Goal: Task Accomplishment & Management: Manage account settings

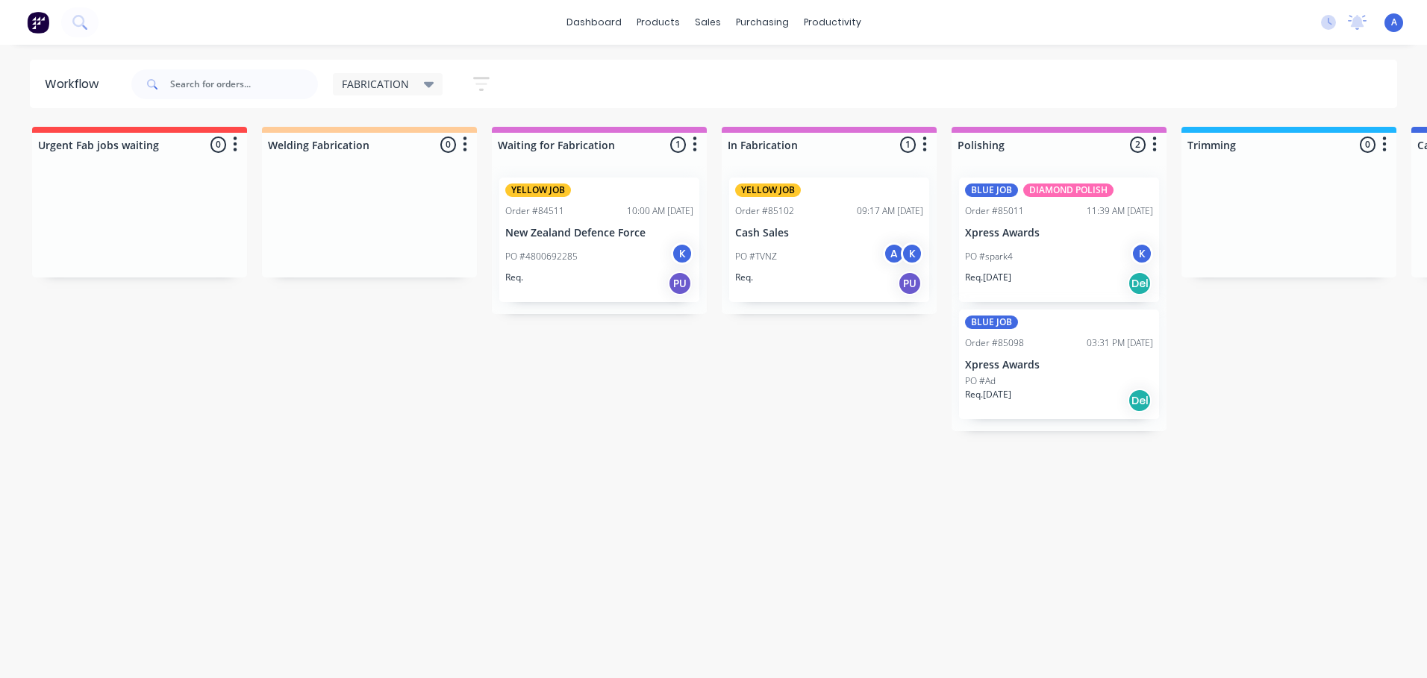
click at [421, 84] on div "FABRICATION" at bounding box center [388, 84] width 93 height 13
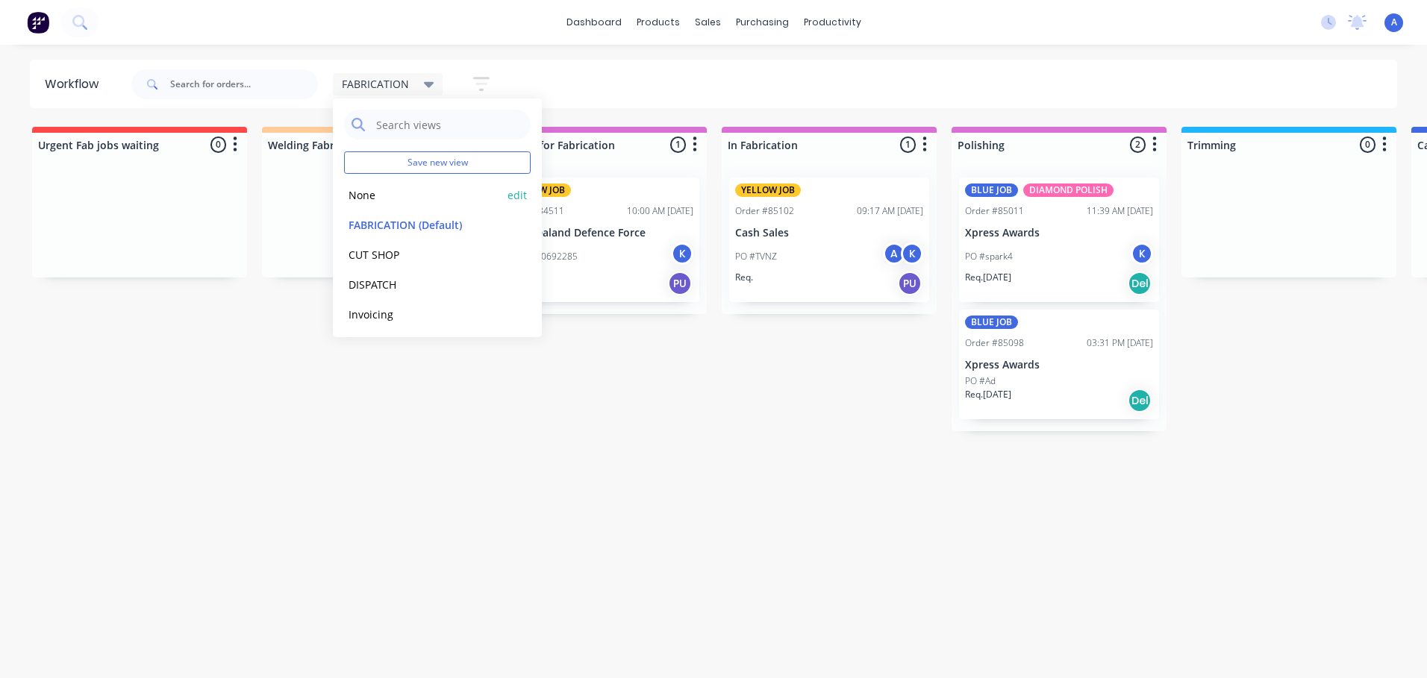
click at [366, 198] on button "None" at bounding box center [423, 195] width 159 height 17
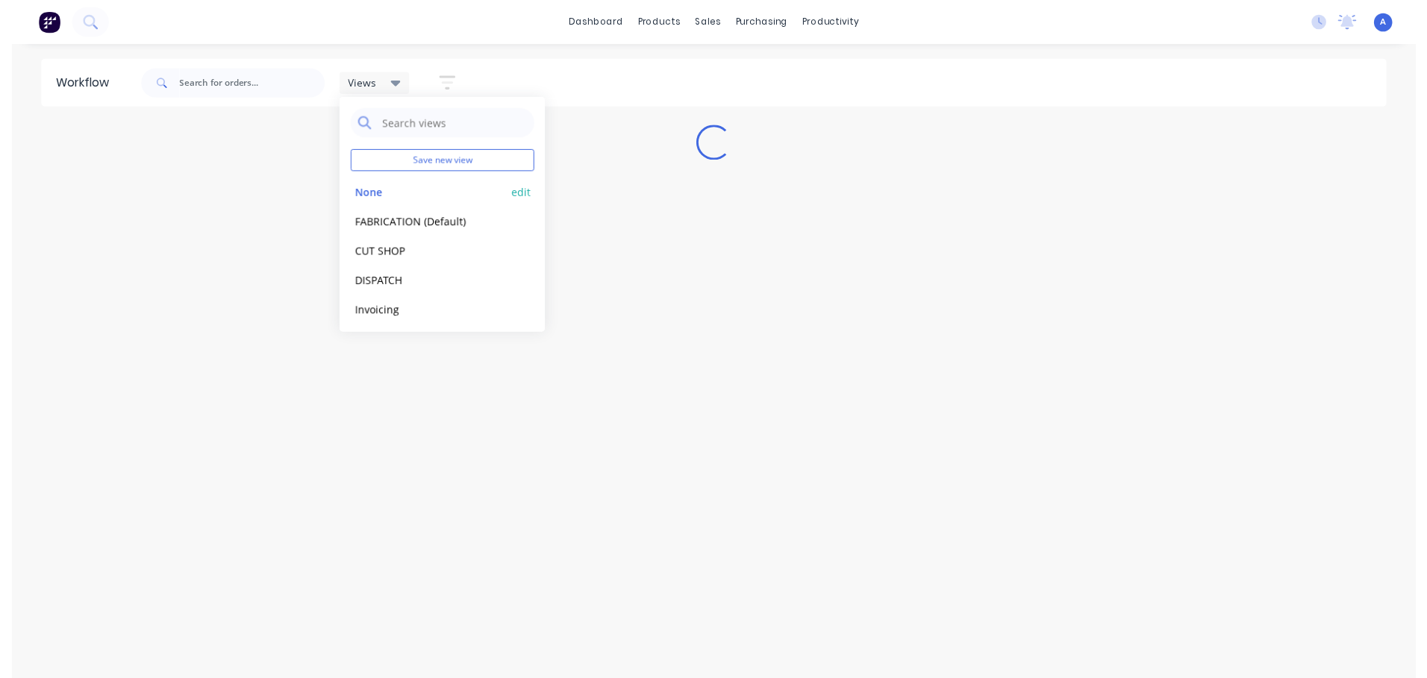
scroll to position [33, 0]
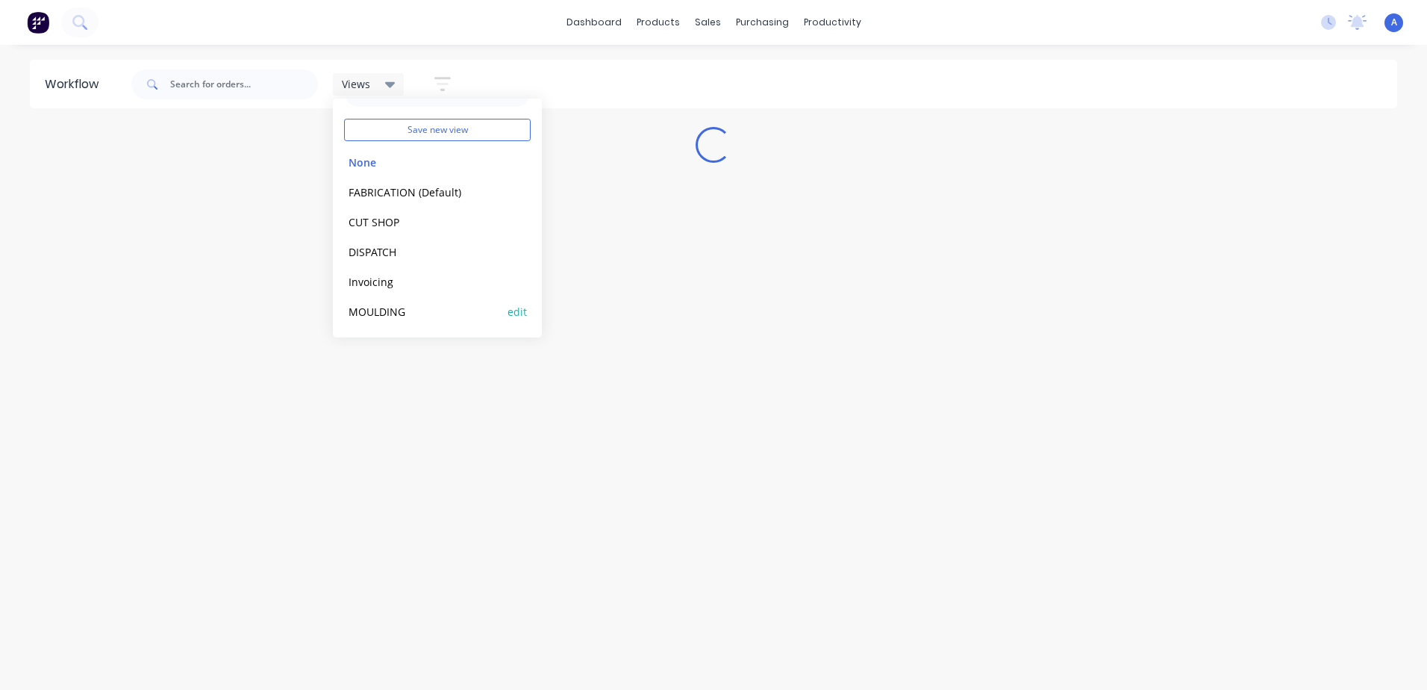
click at [401, 314] on button "MOULDING" at bounding box center [423, 311] width 159 height 17
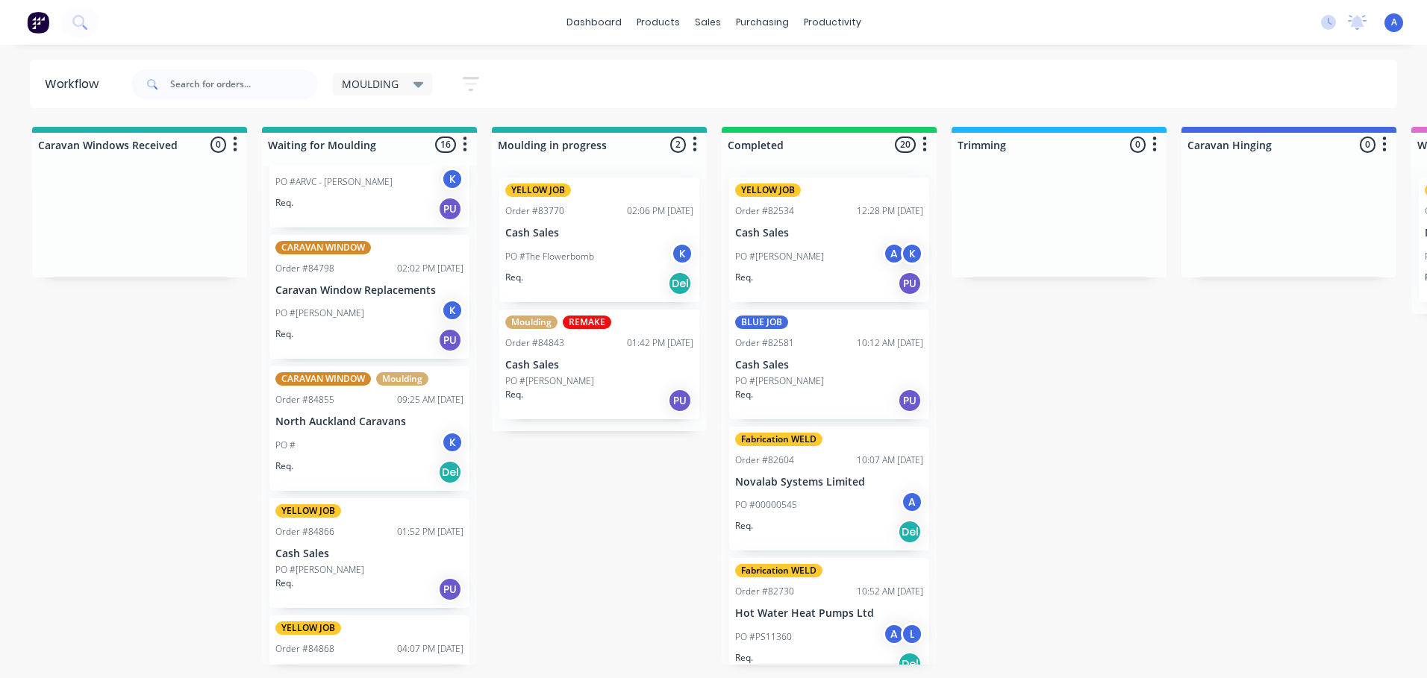
scroll to position [860, 0]
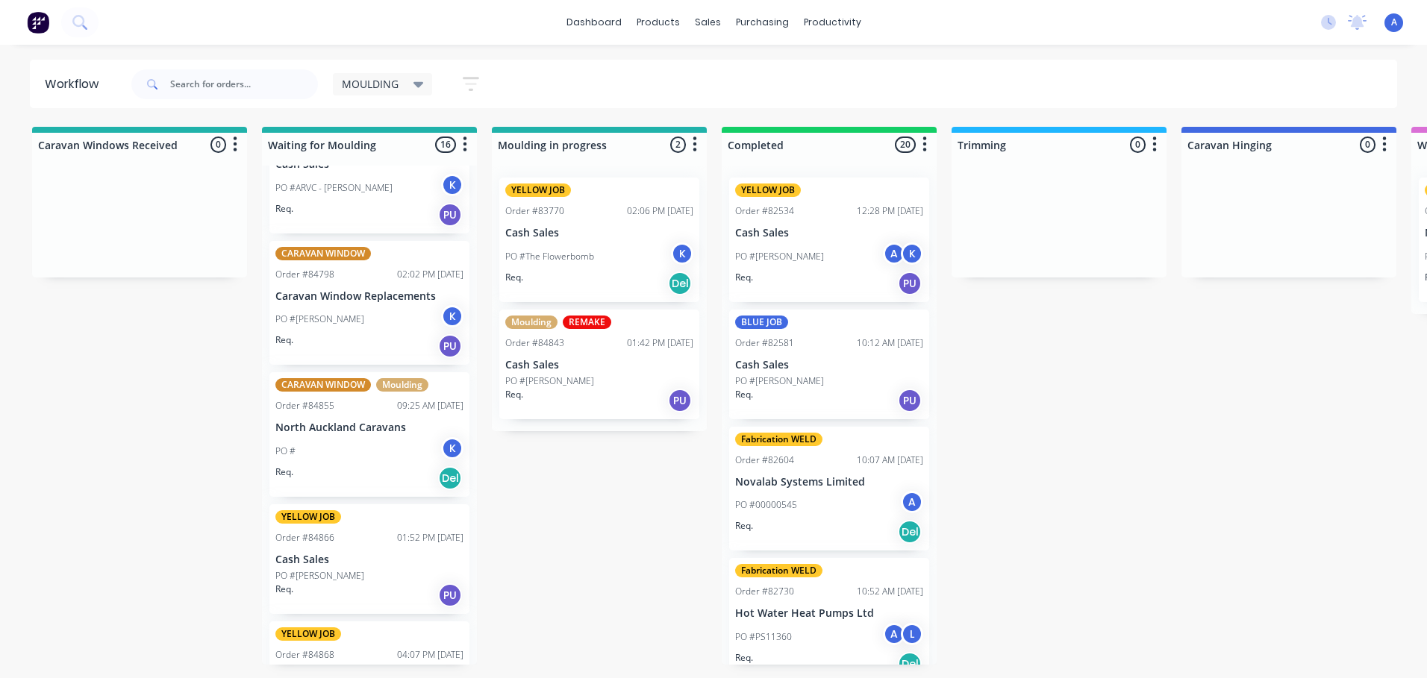
click at [595, 368] on p "Cash Sales" at bounding box center [599, 365] width 188 height 13
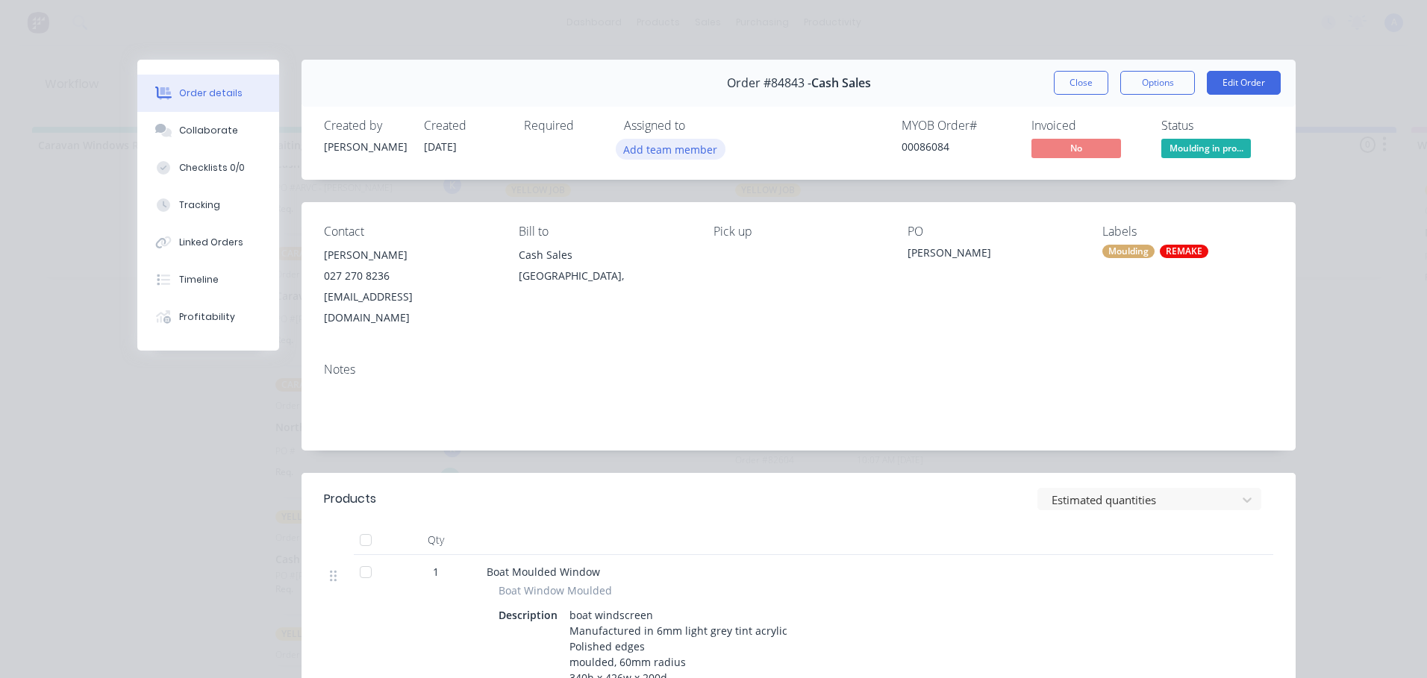
click at [661, 146] on button "Add team member" at bounding box center [671, 149] width 110 height 20
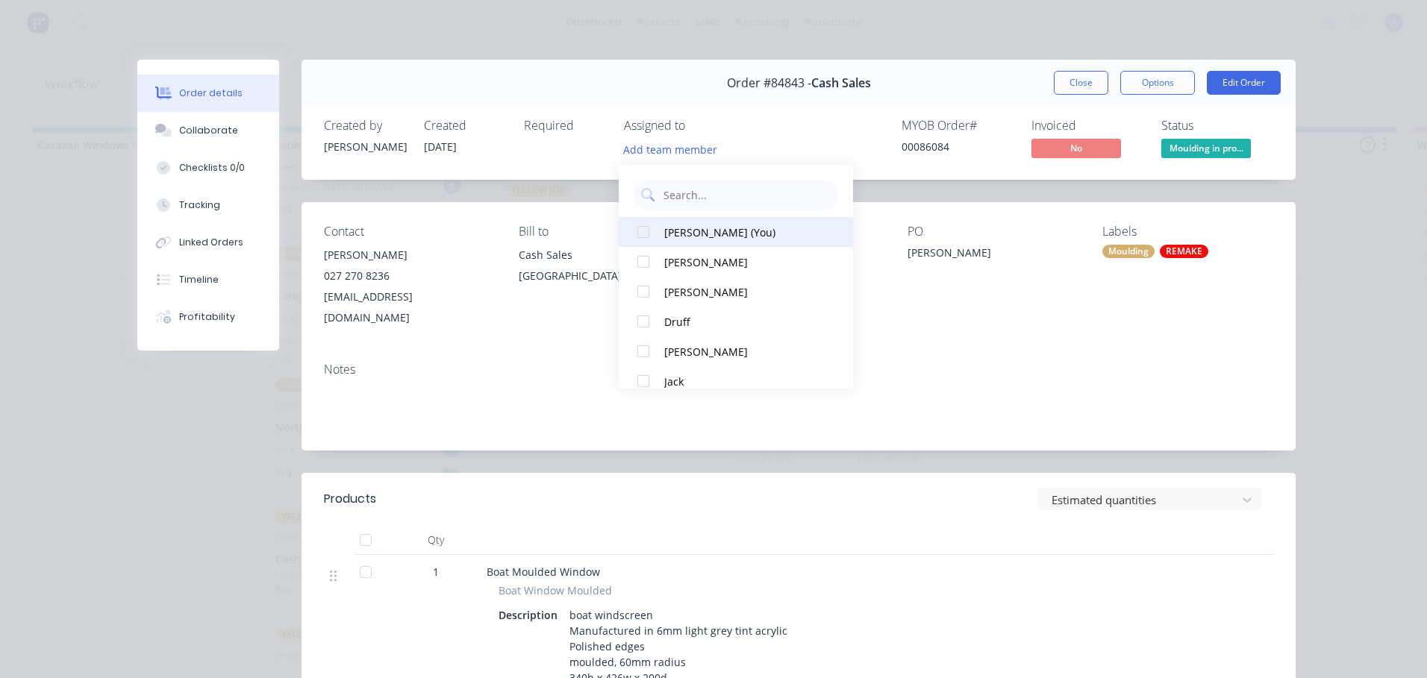
click at [716, 242] on button "[PERSON_NAME] (You)" at bounding box center [736, 232] width 234 height 30
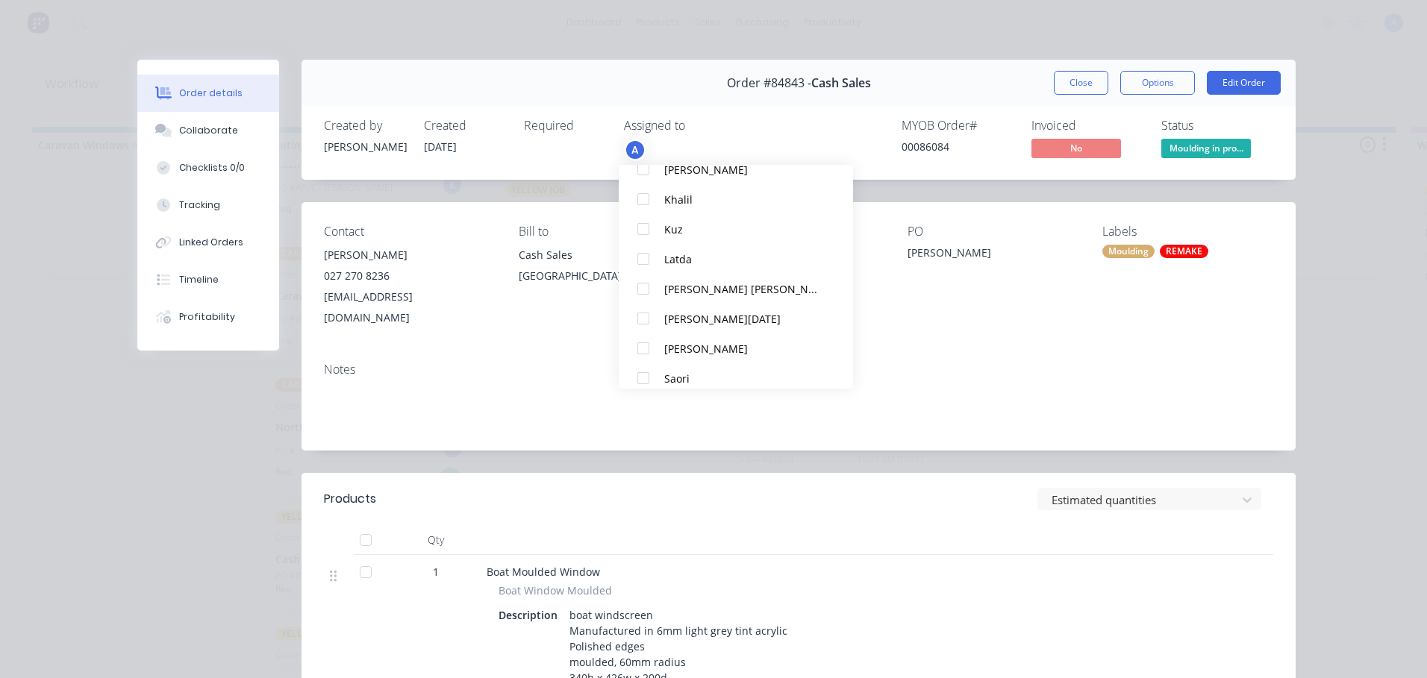
scroll to position [254, 0]
click at [1193, 147] on span "Moulding in pro..." at bounding box center [1206, 148] width 90 height 19
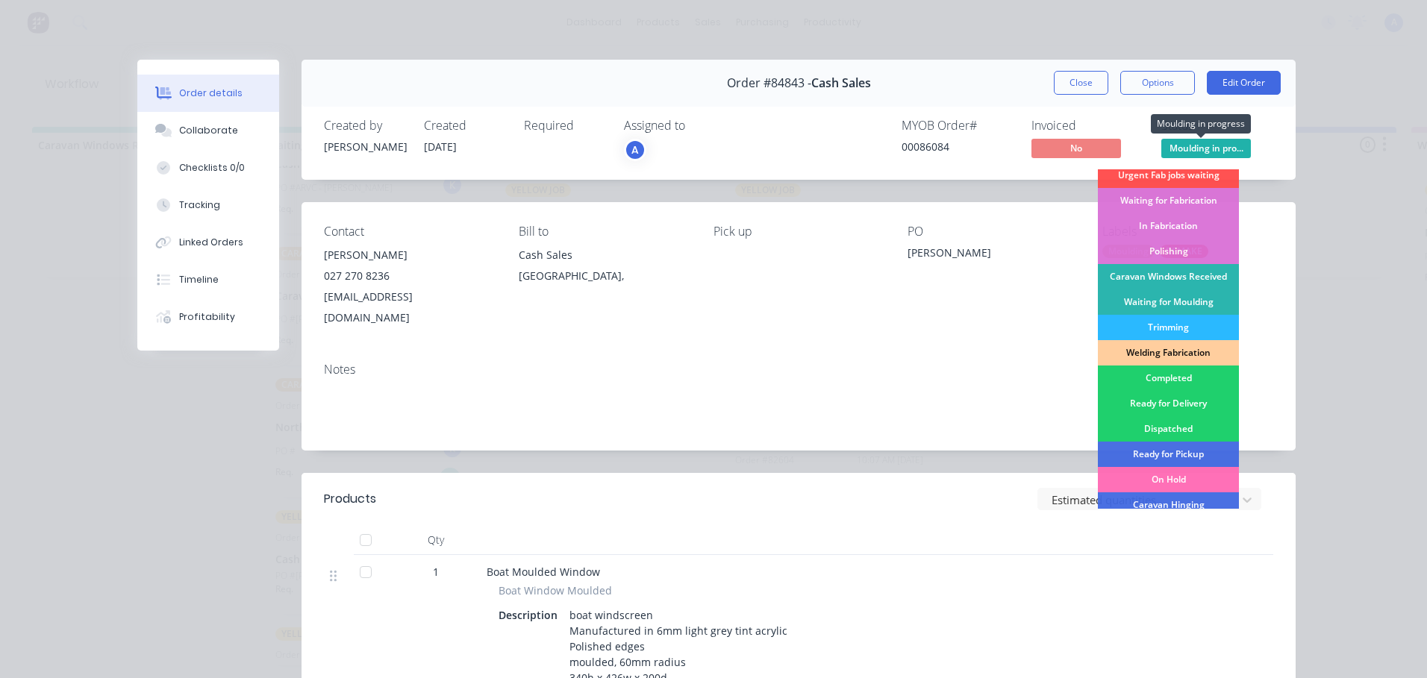
scroll to position [184, 0]
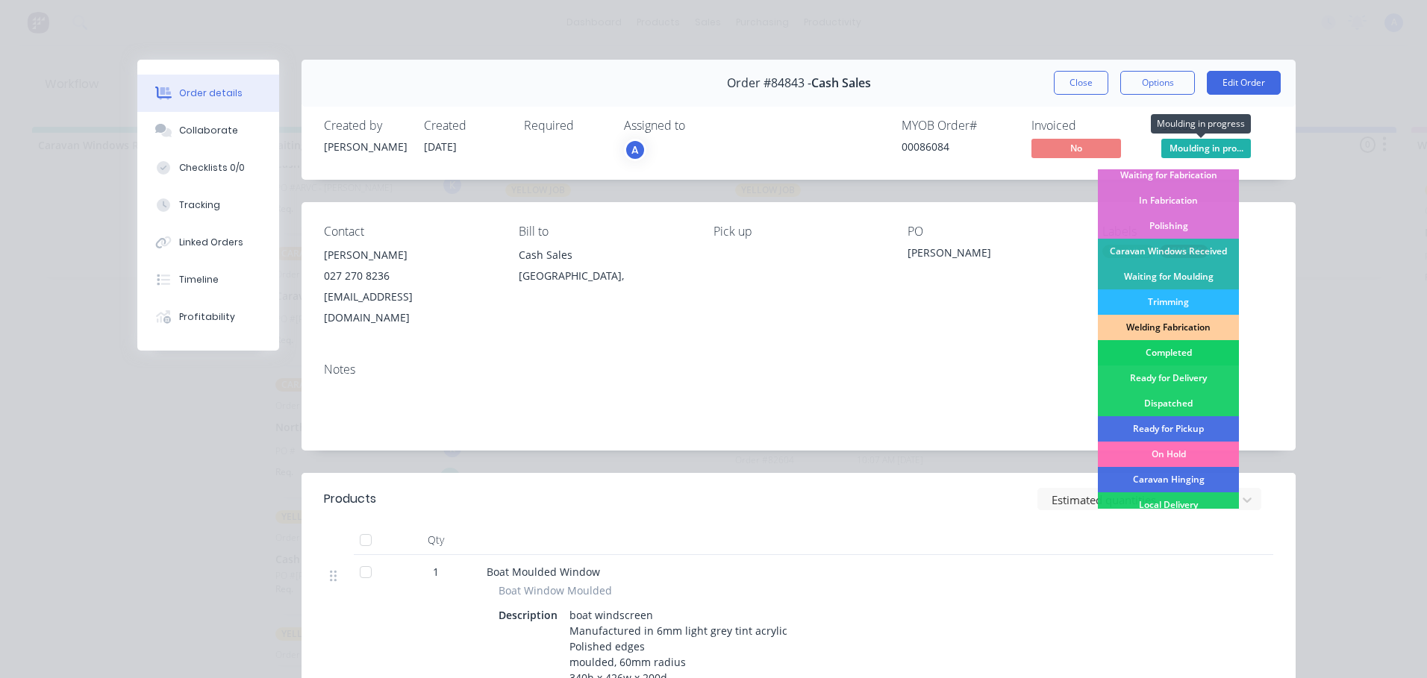
click at [1155, 357] on div "Completed" at bounding box center [1168, 352] width 141 height 25
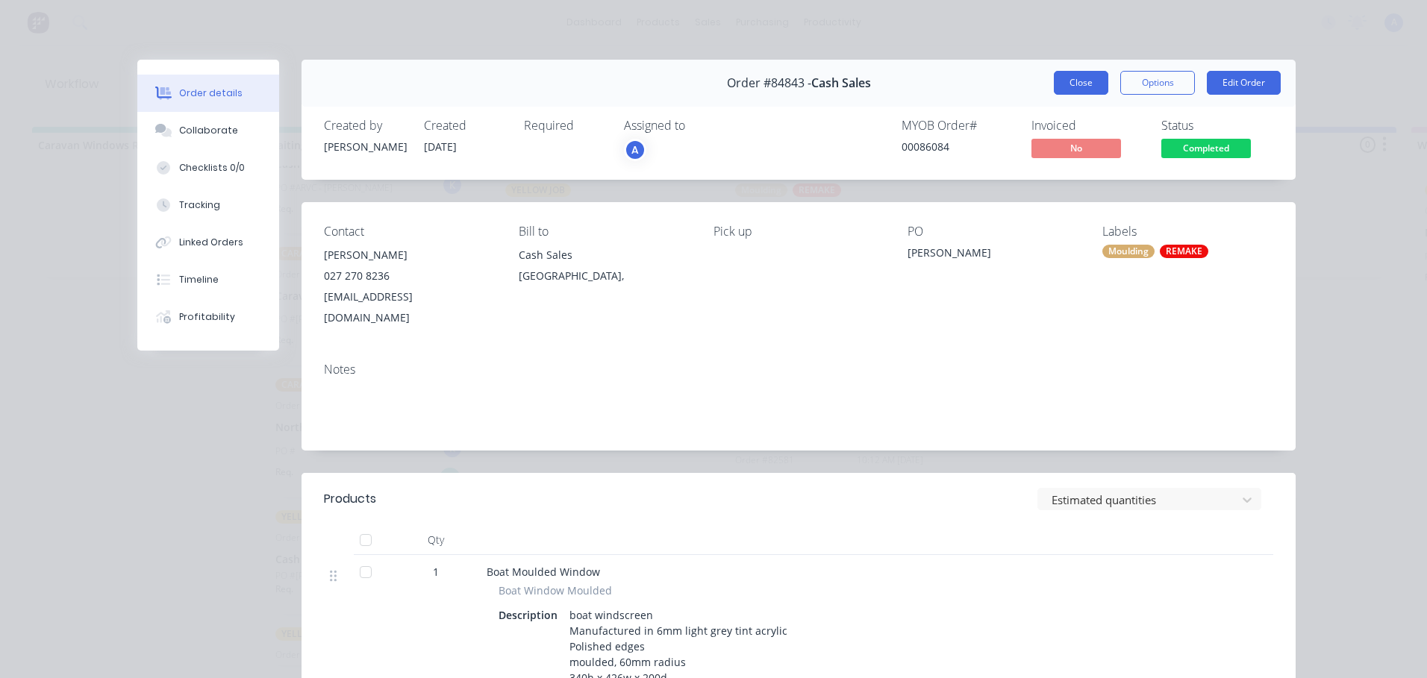
click at [1076, 83] on button "Close" at bounding box center [1081, 83] width 54 height 24
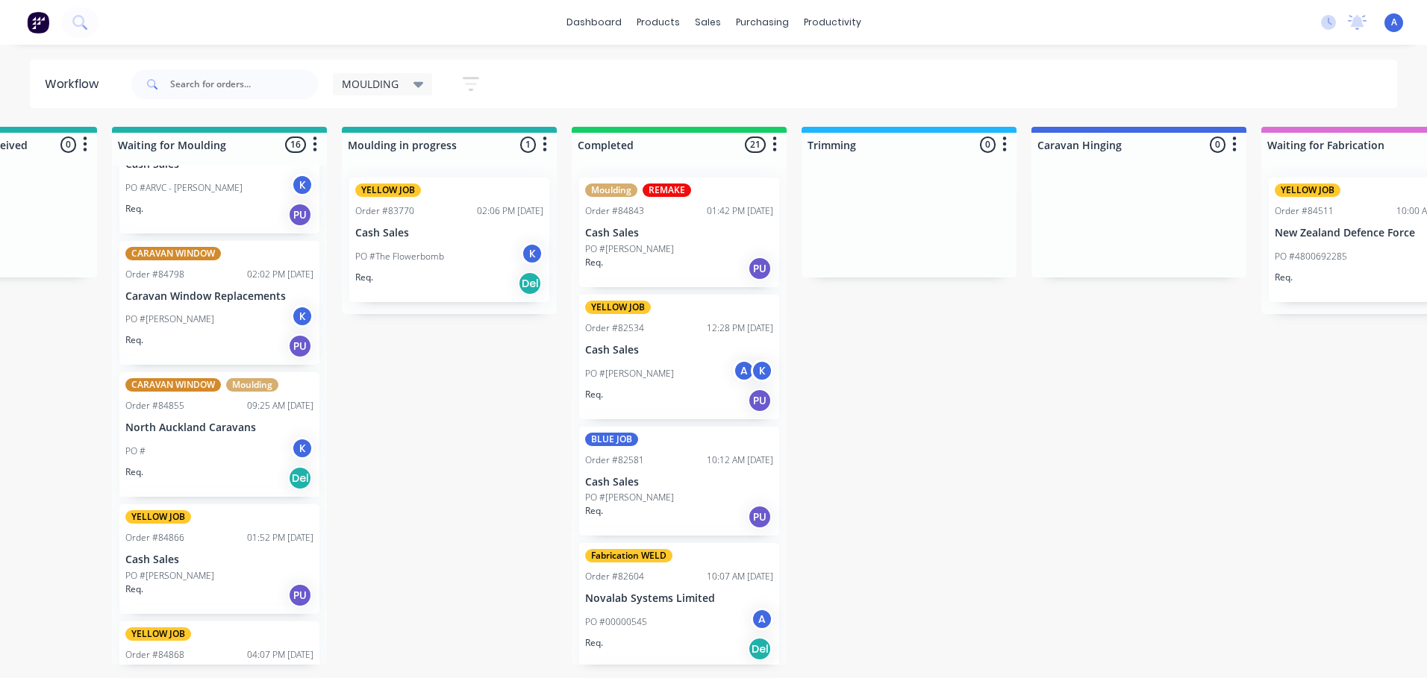
scroll to position [0, 0]
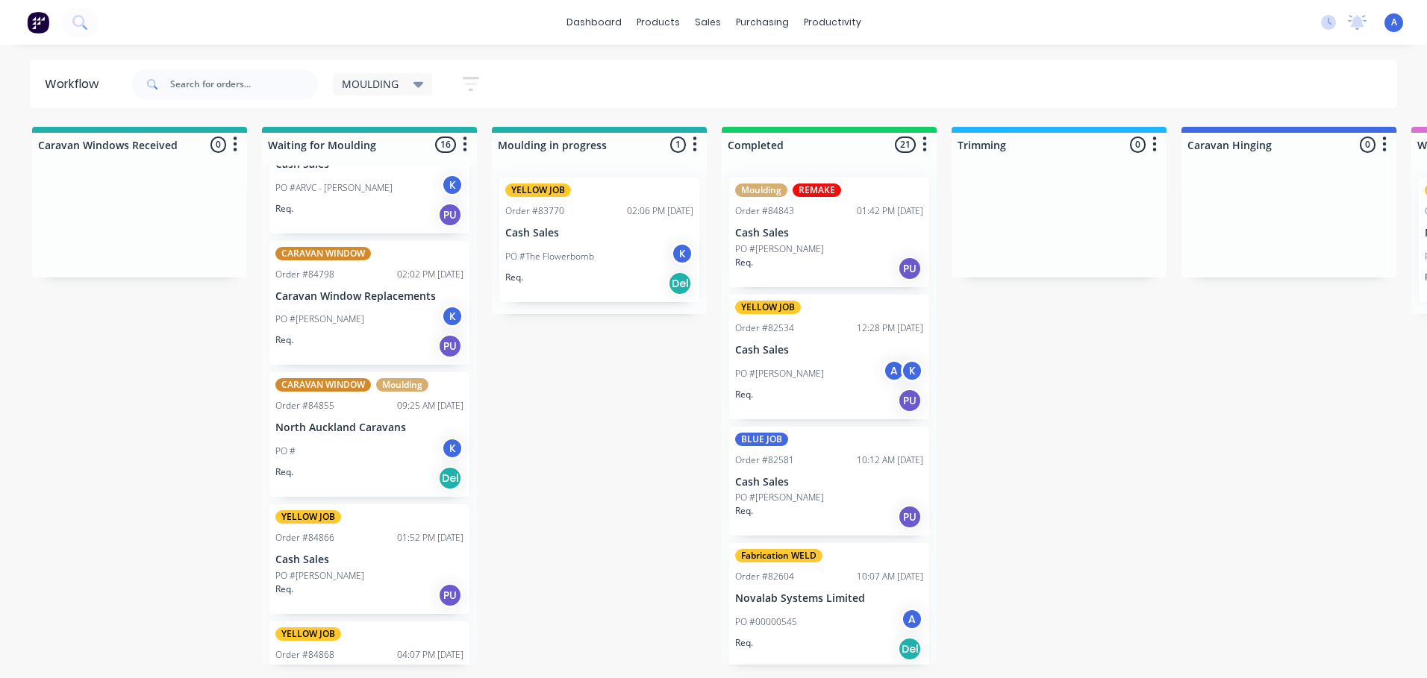
click at [419, 84] on icon at bounding box center [418, 85] width 10 height 6
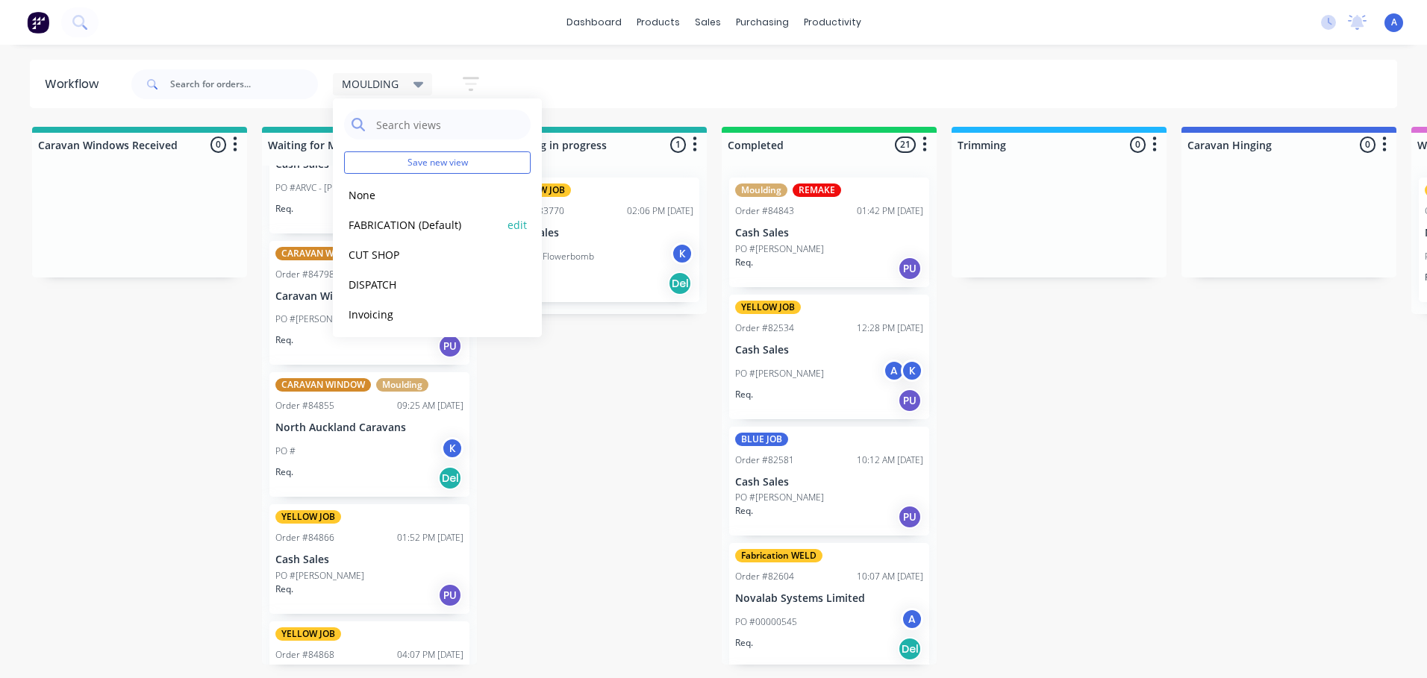
click at [408, 225] on button "FABRICATION (Default)" at bounding box center [423, 224] width 159 height 17
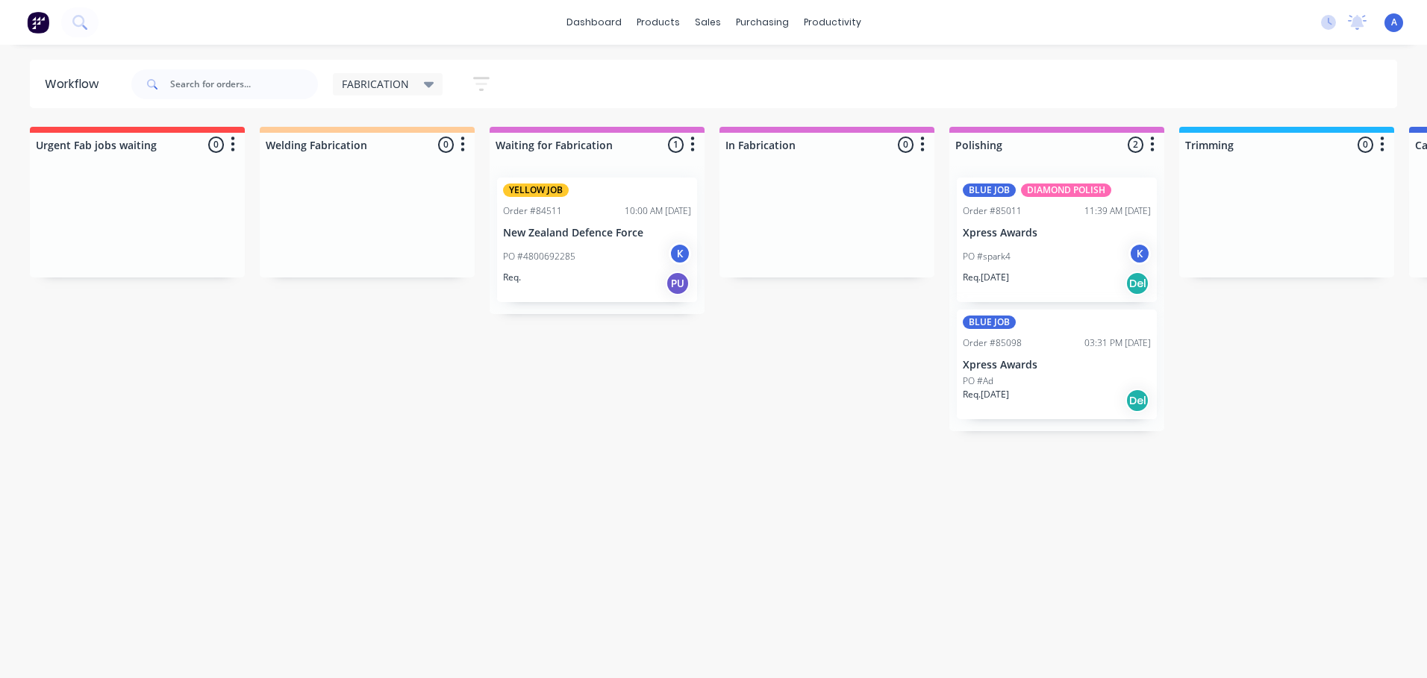
scroll to position [0, 1]
